Goal: Information Seeking & Learning: Learn about a topic

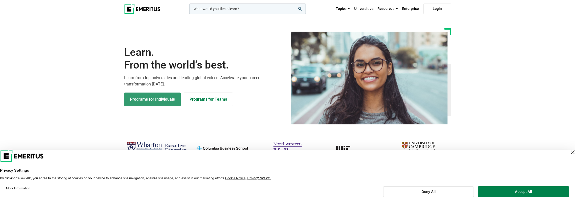
click at [161, 101] on link "Programs for Individuals" at bounding box center [152, 99] width 57 height 14
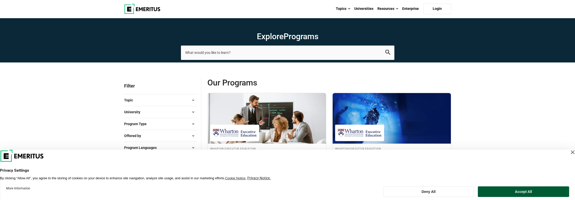
click at [492, 190] on button "Accept All" at bounding box center [523, 191] width 91 height 11
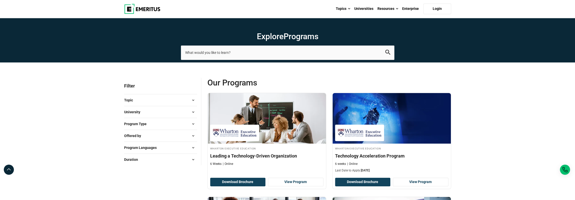
click at [152, 102] on button "Topic" at bounding box center [160, 100] width 73 height 8
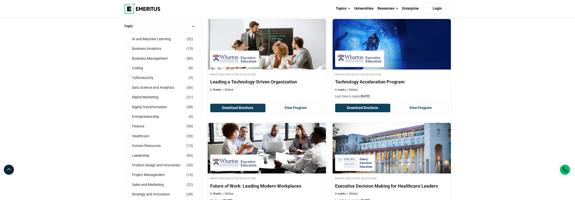
scroll to position [76, 0]
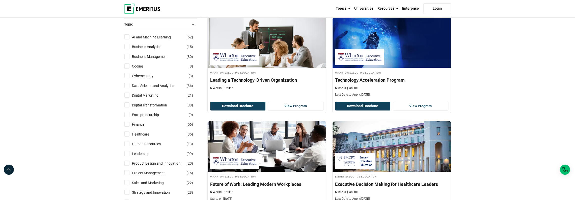
click at [127, 56] on input "Business Management ( 80 )" at bounding box center [126, 56] width 5 height 5
checkbox input "true"
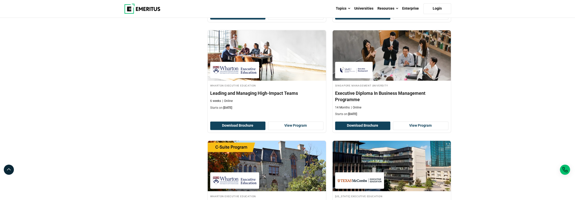
scroll to position [707, 0]
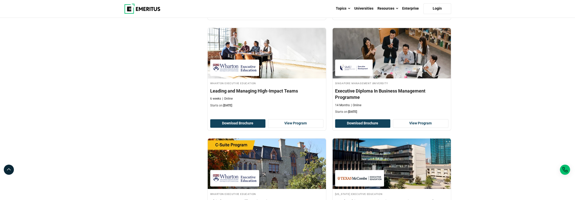
click at [471, 97] on div "Explore Programs leadership marketing project management data science product m…" at bounding box center [287, 46] width 575 height 1470
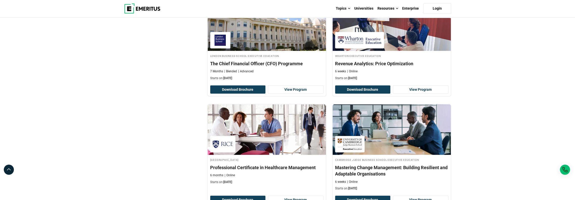
scroll to position [1010, 0]
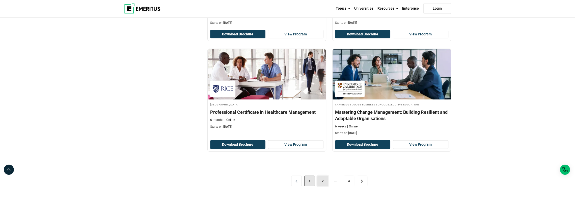
click at [322, 176] on link "2" at bounding box center [323, 180] width 11 height 11
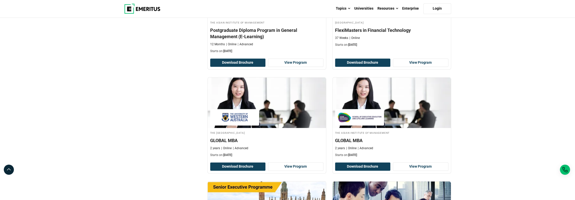
scroll to position [682, 0]
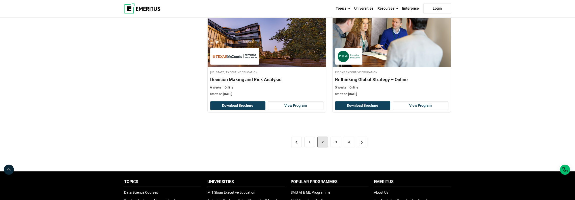
scroll to position [1035, 0]
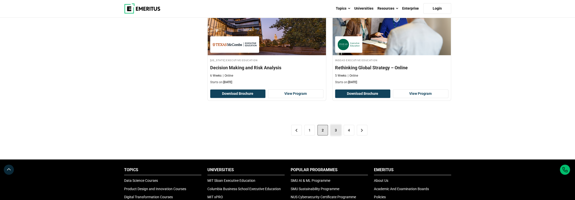
click at [335, 125] on link "3" at bounding box center [336, 130] width 11 height 11
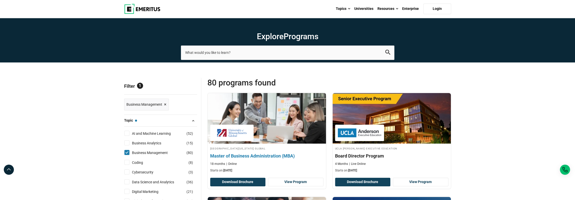
click at [268, 157] on h4 "Master of Business Administration (MBA)" at bounding box center [266, 155] width 113 height 6
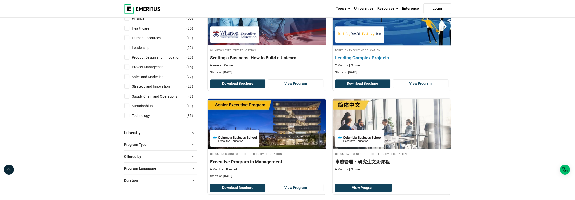
scroll to position [227, 0]
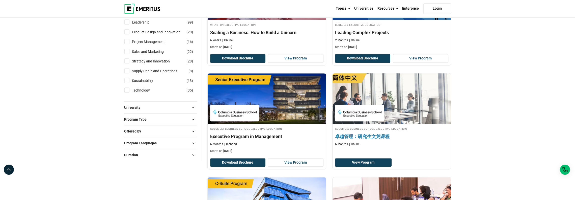
click at [383, 137] on h4 "卓越管理：研究生文凭课程" at bounding box center [391, 136] width 113 height 6
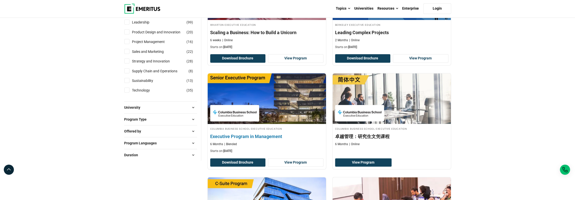
click at [251, 134] on h4 "Executive Program in Management" at bounding box center [266, 136] width 113 height 6
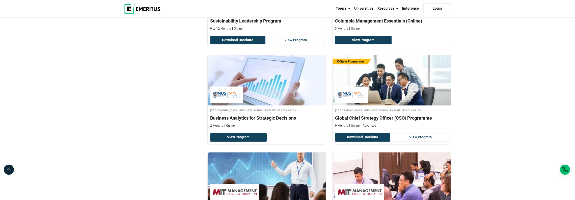
scroll to position [606, 0]
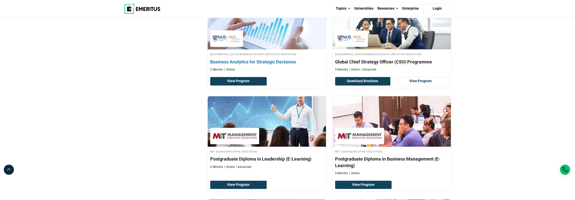
click at [278, 60] on h4 "Business Analytics for Strategic Decisions" at bounding box center [266, 62] width 113 height 6
